Goal: Transaction & Acquisition: Purchase product/service

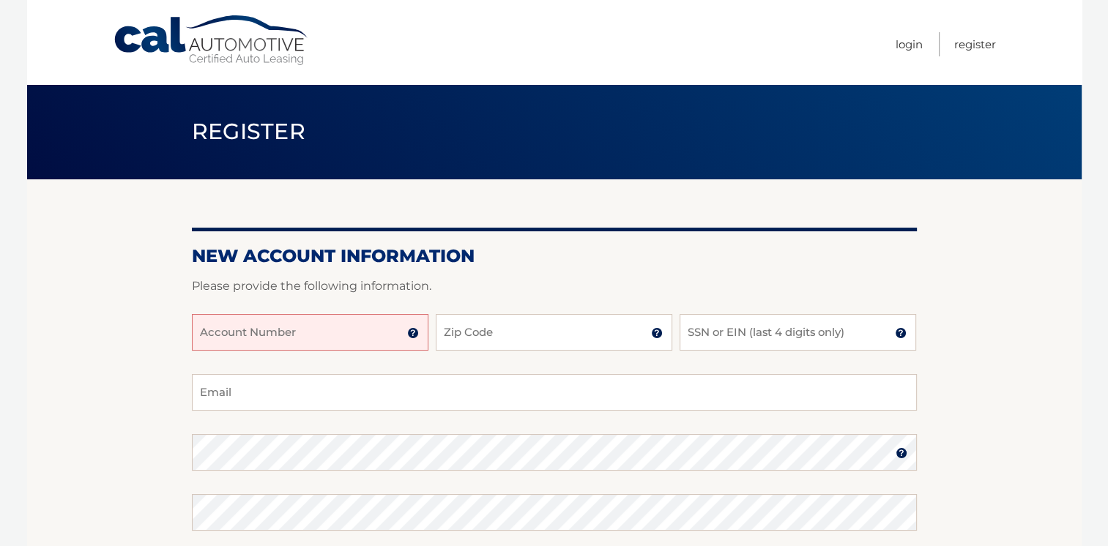
click at [305, 324] on input "Account Number" at bounding box center [310, 332] width 237 height 37
type input "44456004261"
click at [495, 333] on input "Zip Code" at bounding box center [554, 332] width 237 height 37
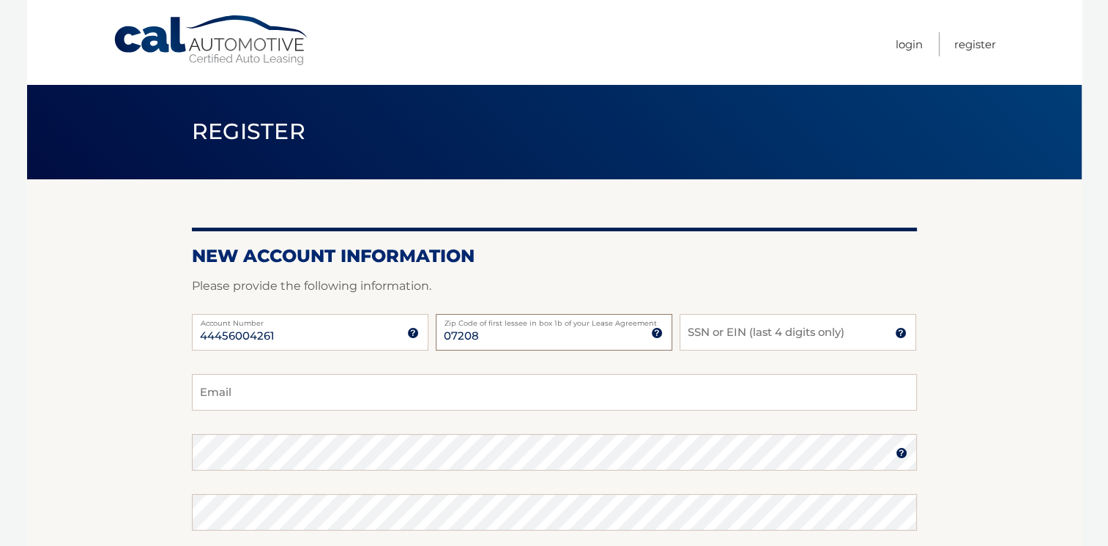
type input "07208"
click at [735, 327] on input "SSN or EIN (last 4 digits only)" at bounding box center [798, 332] width 237 height 37
type input "8066"
click at [447, 401] on input "Email" at bounding box center [554, 392] width 725 height 37
type input "anaj1984@hotmail.com"
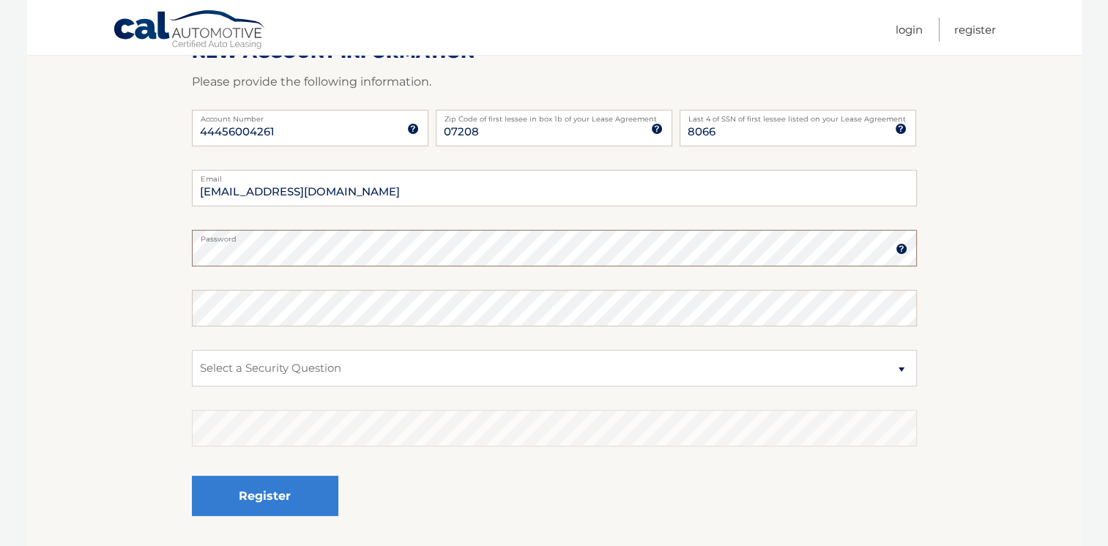
scroll to position [316, 0]
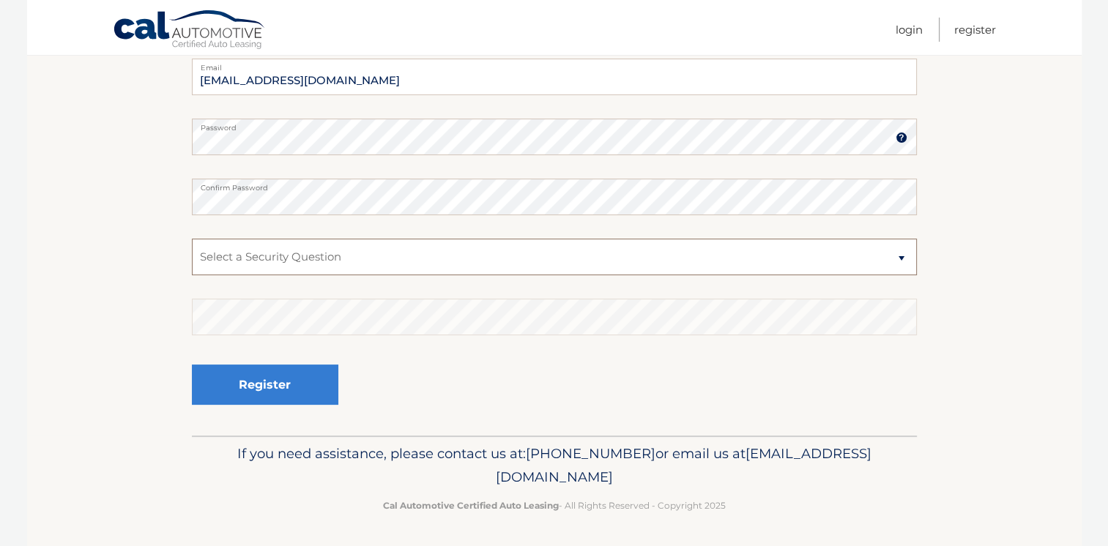
click at [513, 267] on select "Select a Security Question What was the name of your elementary school? What is…" at bounding box center [554, 257] width 725 height 37
select select "2"
click at [192, 239] on select "Select a Security Question What was the name of your elementary school? What is…" at bounding box center [554, 257] width 725 height 37
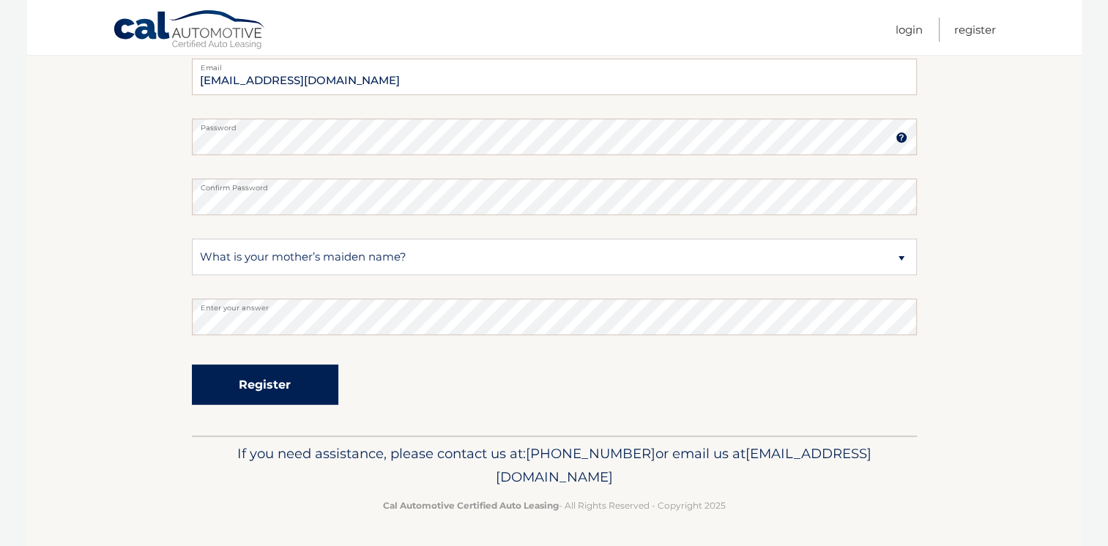
click at [302, 380] on button "Register" at bounding box center [265, 385] width 146 height 40
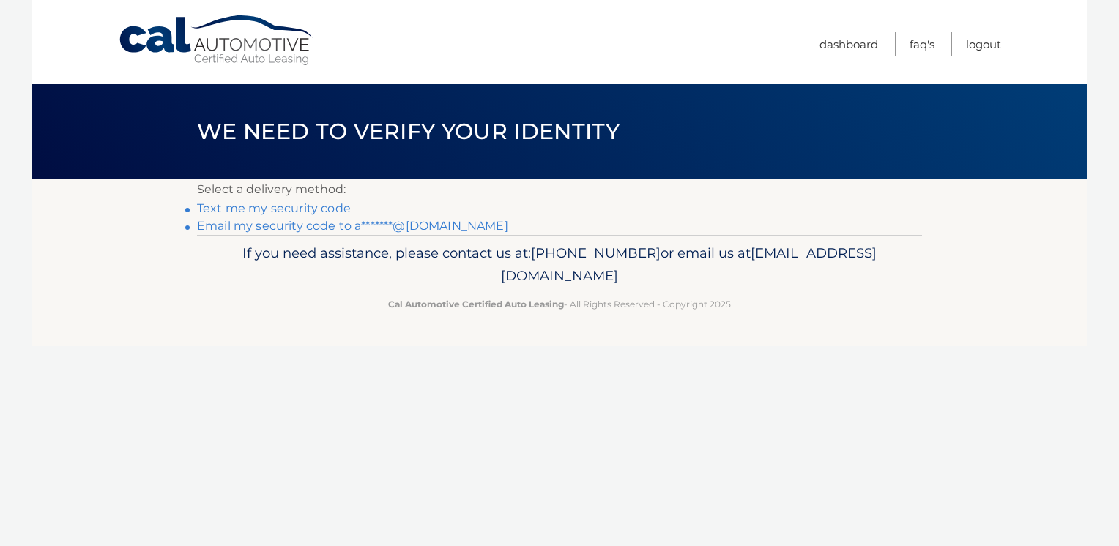
click at [729, 278] on p "If you need assistance, please contact us at: 609-807-3200 or email us at Custo…" at bounding box center [560, 265] width 706 height 47
click at [281, 223] on link "Email my security code to a*******@hotmail.com" at bounding box center [352, 226] width 311 height 14
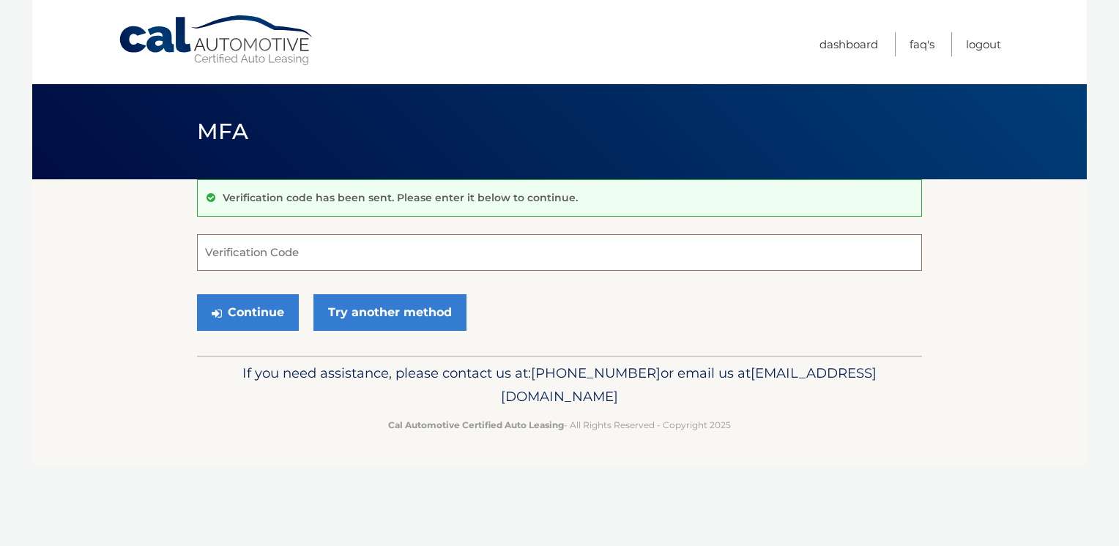
click at [270, 248] on input "Verification Code" at bounding box center [559, 252] width 725 height 37
type input "598225"
click at [252, 314] on button "Continue" at bounding box center [248, 312] width 102 height 37
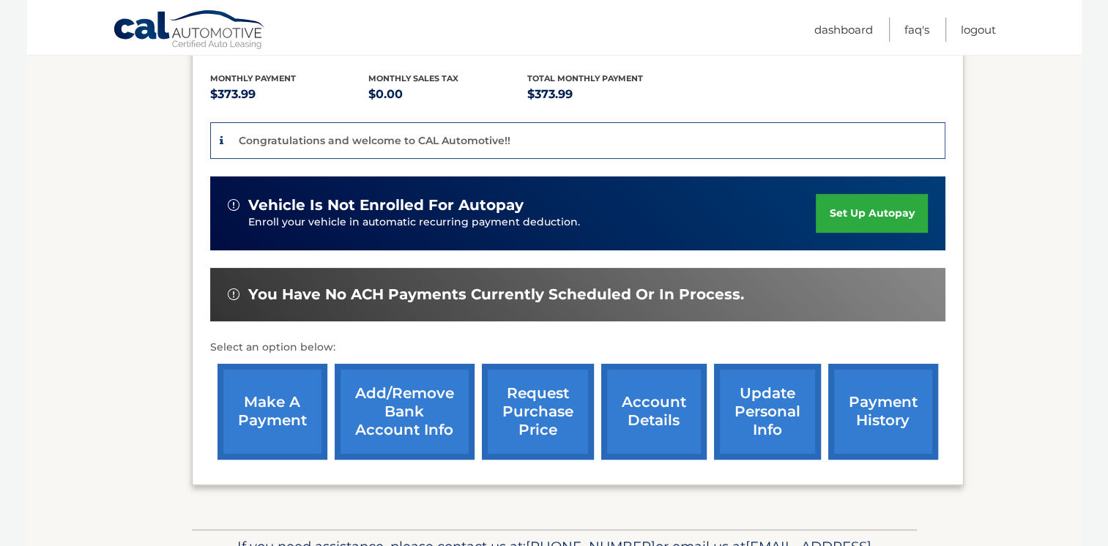
scroll to position [352, 0]
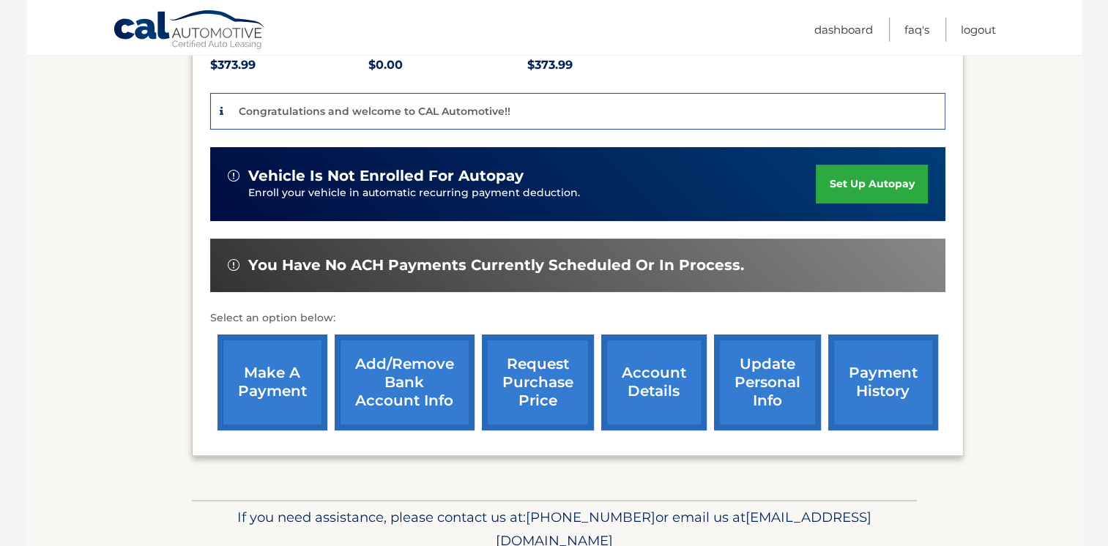
click at [323, 359] on link "make a payment" at bounding box center [273, 383] width 110 height 96
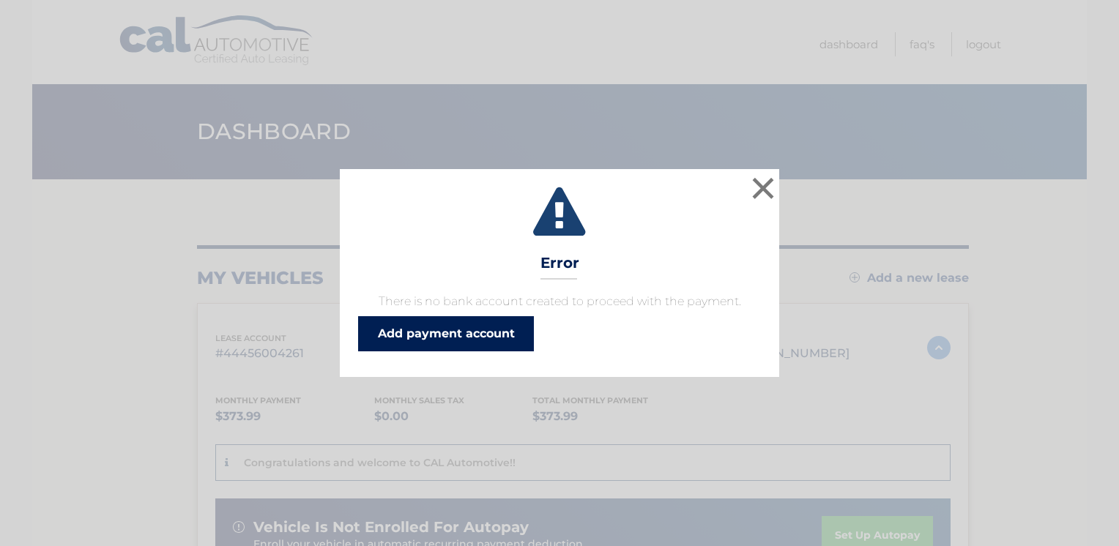
click at [423, 341] on link "Add payment account" at bounding box center [446, 333] width 176 height 35
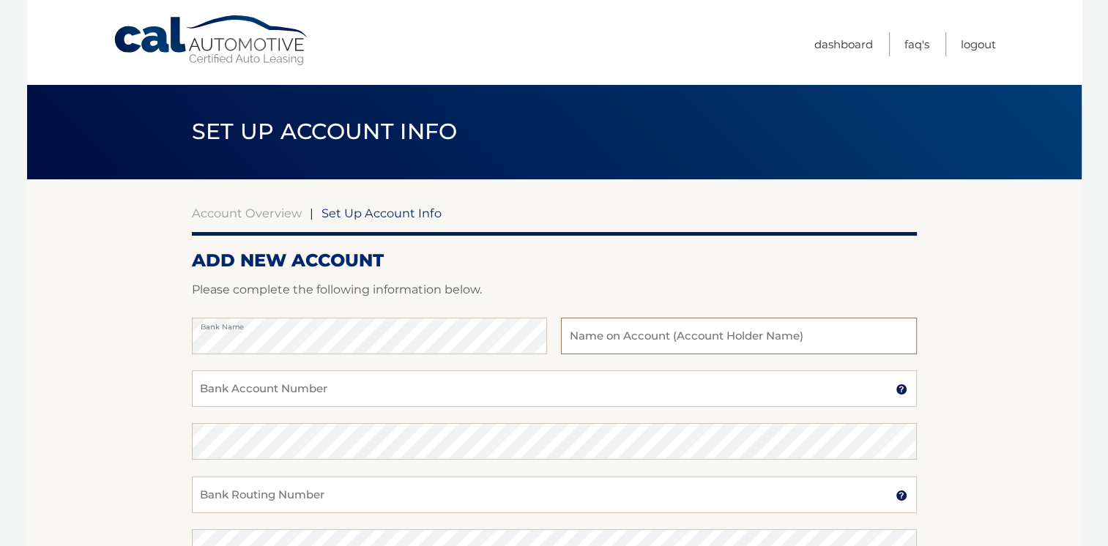
click at [631, 335] on input "text" at bounding box center [738, 336] width 355 height 37
type input "[PERSON_NAME]"
click at [435, 392] on input "Bank Account Number" at bounding box center [554, 389] width 725 height 37
type input "1885513935"
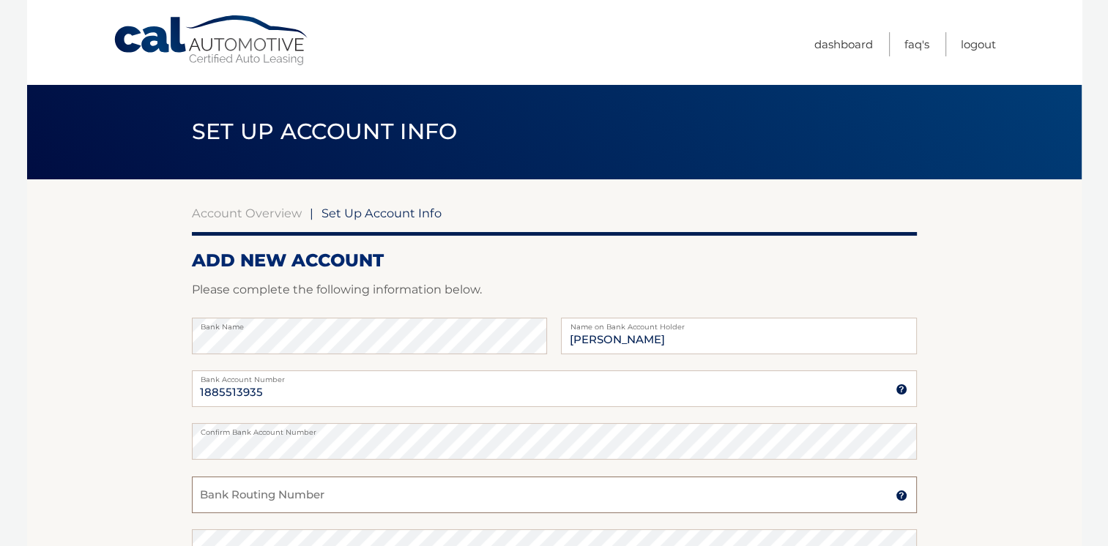
click at [337, 496] on input "Bank Routing Number" at bounding box center [554, 495] width 725 height 37
type input "021200025"
drag, startPoint x: 986, startPoint y: 390, endPoint x: 1021, endPoint y: 449, distance: 68.3
click at [1021, 449] on section "Account Overview | Set Up Account Info ADD NEW ACCOUNT Please complete the foll…" at bounding box center [554, 458] width 1055 height 559
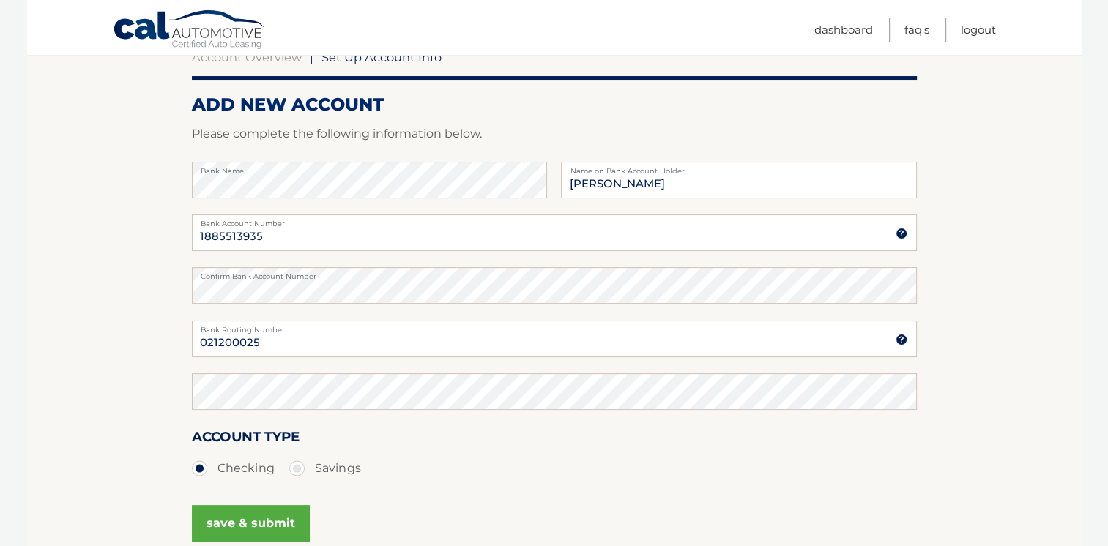
scroll to position [169, 0]
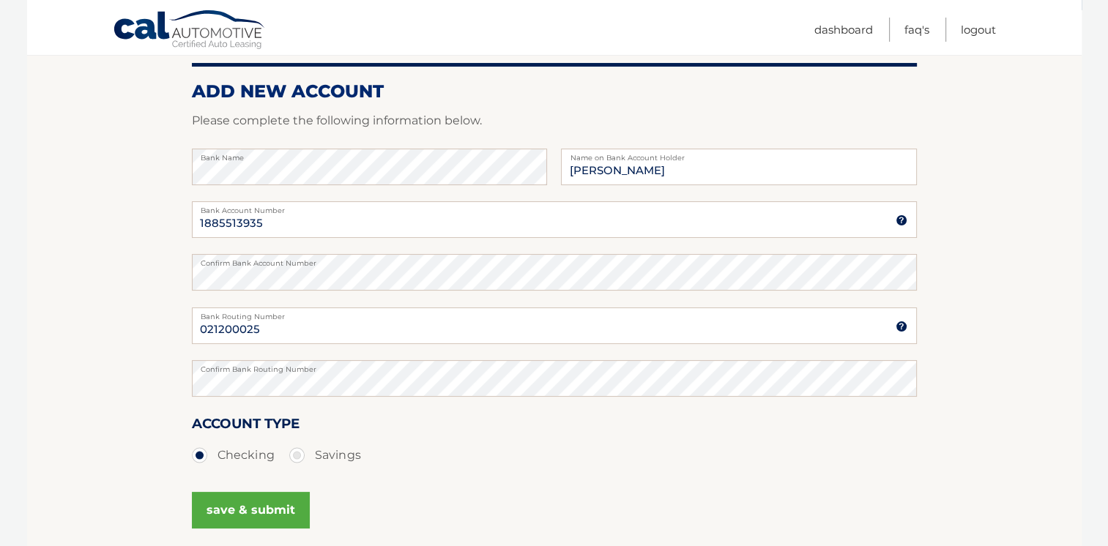
click at [249, 517] on button "save & submit" at bounding box center [251, 510] width 118 height 37
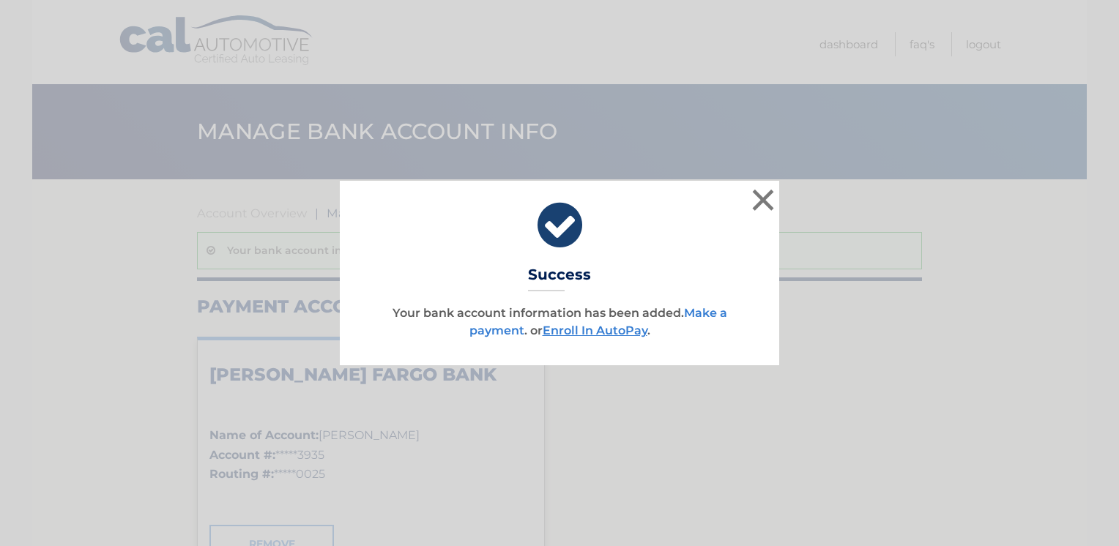
click at [483, 332] on link "Make a payment" at bounding box center [599, 321] width 258 height 31
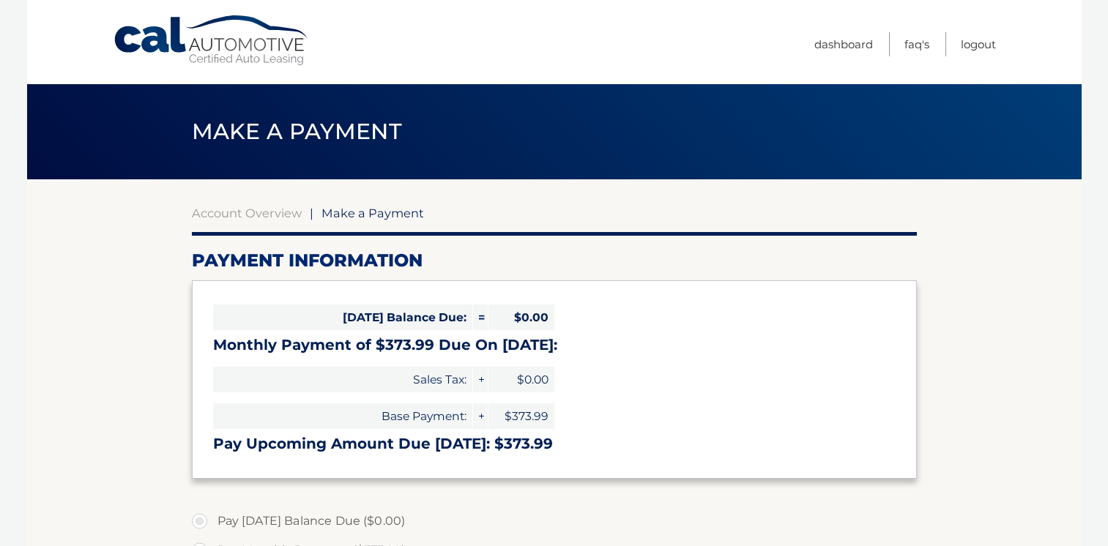
select select "ZGY5OTg1ZDgtNTRhMS00MDU1LTk4NDAtNTllZGU0N2Q1ZTZk"
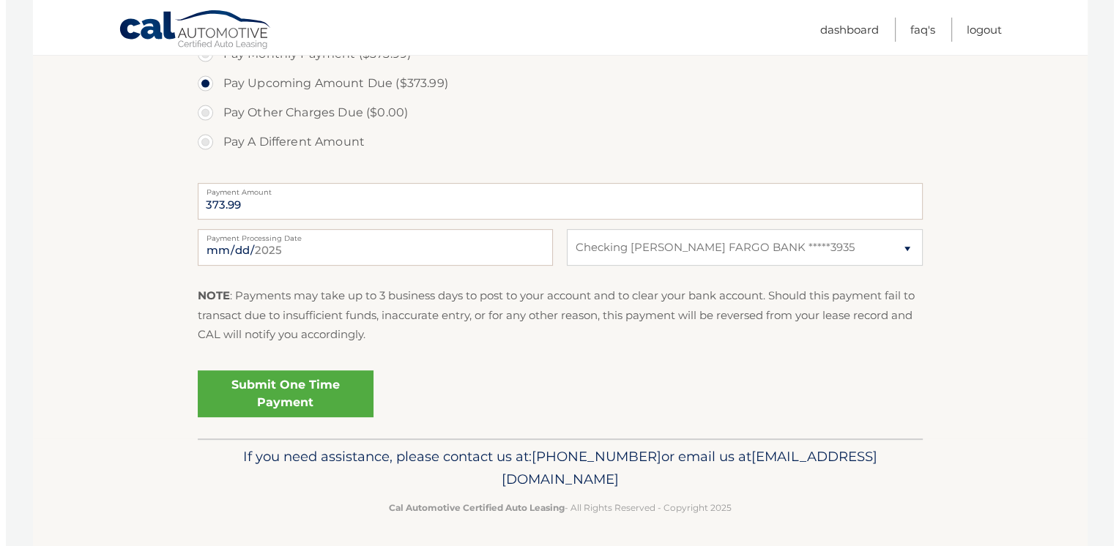
scroll to position [498, 0]
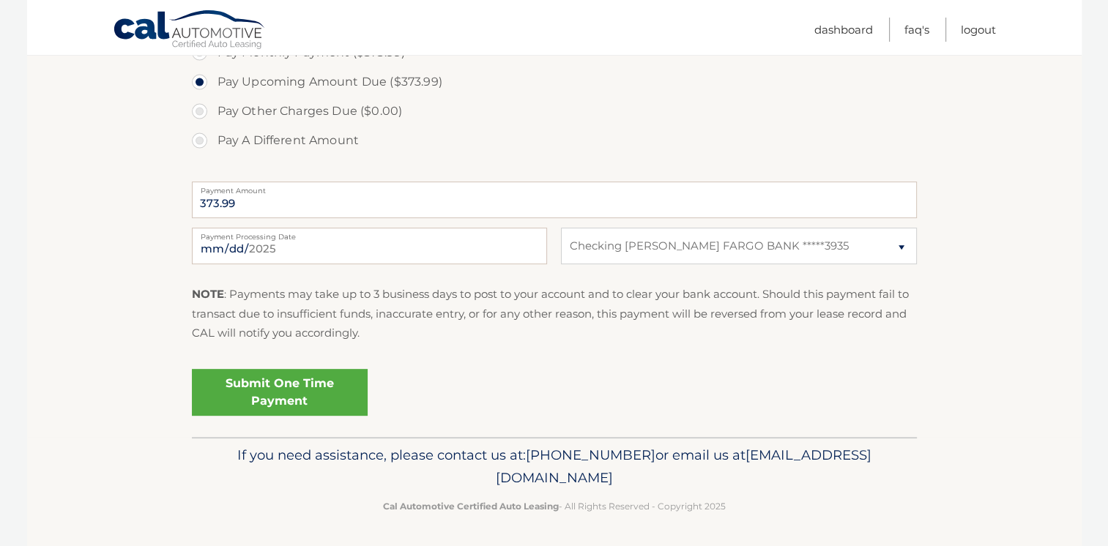
click at [286, 397] on link "Submit One Time Payment" at bounding box center [280, 392] width 176 height 47
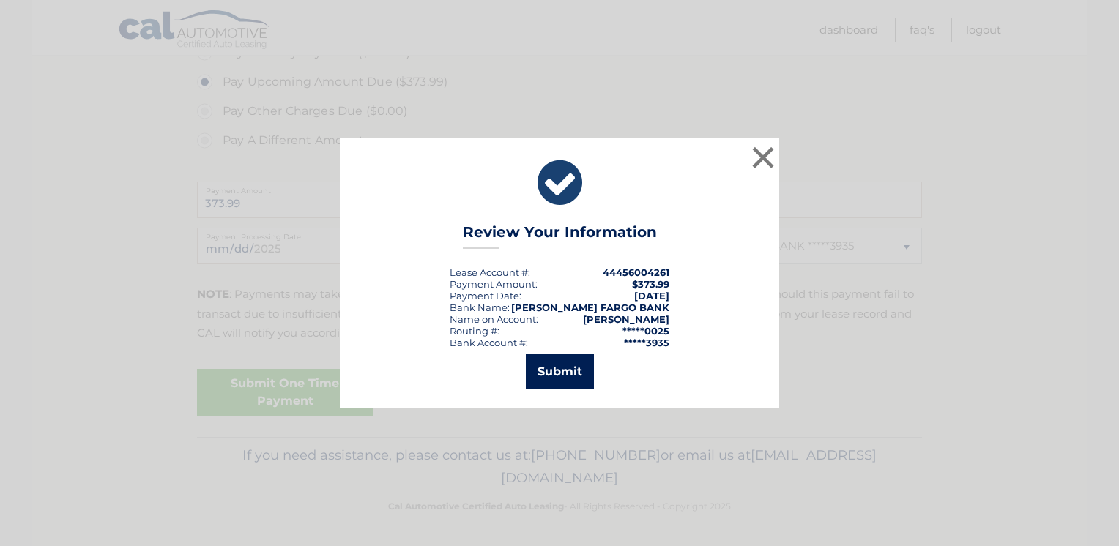
click at [572, 366] on button "Submit" at bounding box center [560, 372] width 68 height 35
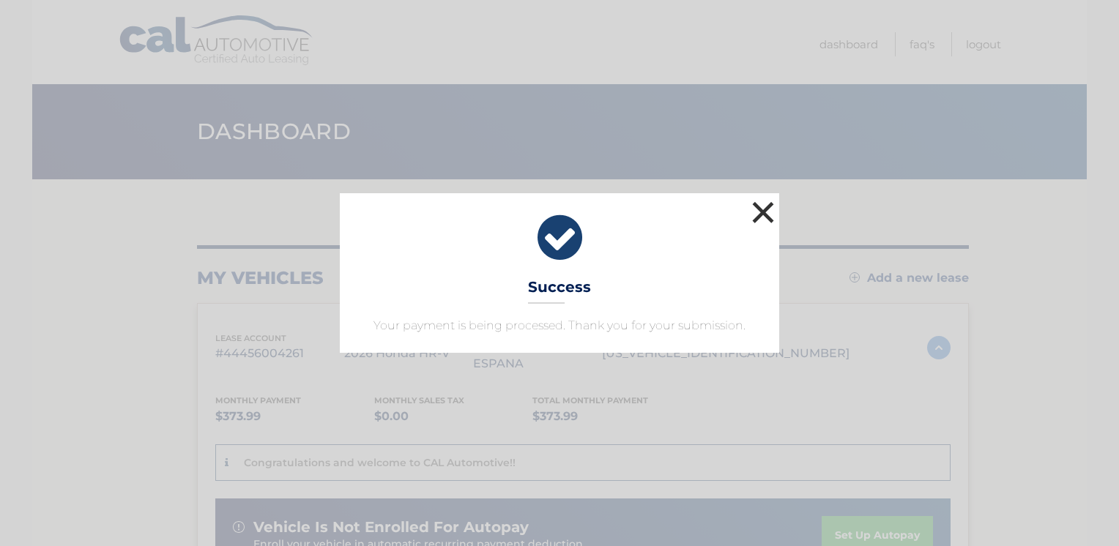
click at [764, 204] on button "×" at bounding box center [763, 212] width 29 height 29
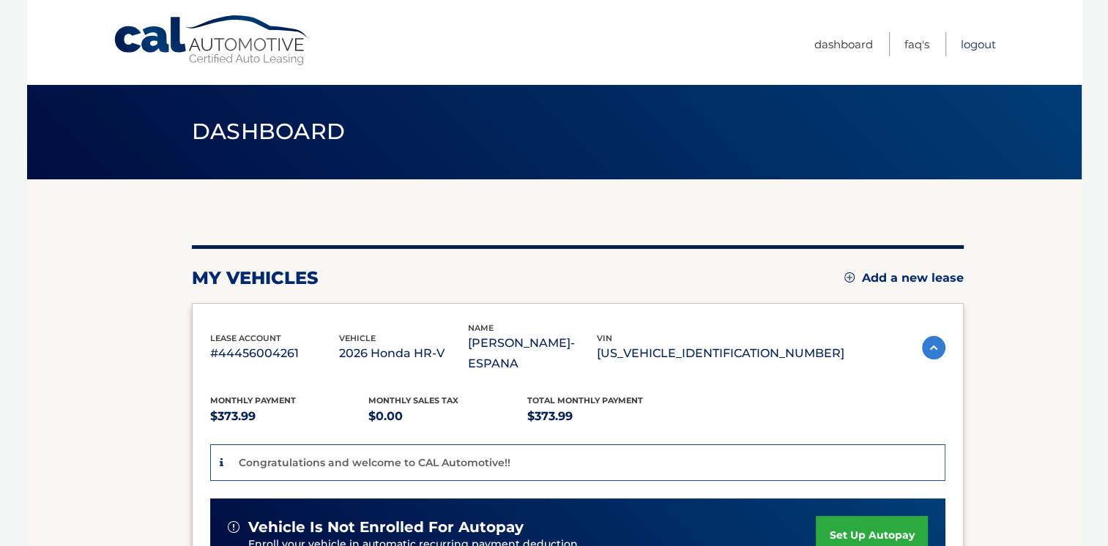
click at [990, 42] on link "Logout" at bounding box center [978, 44] width 35 height 24
